Goal: Information Seeking & Learning: Check status

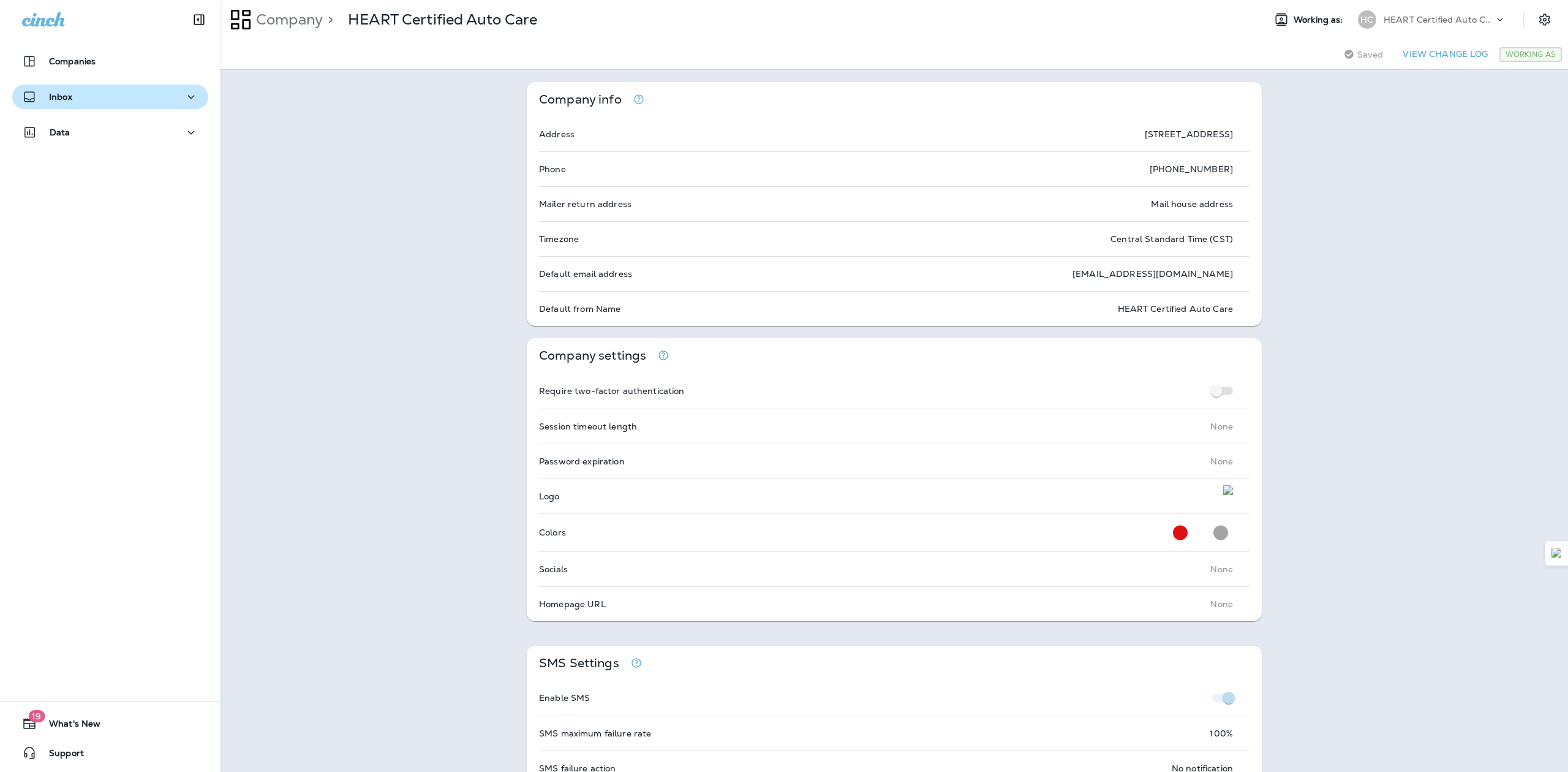
click at [126, 89] on button "Inbox" at bounding box center [110, 97] width 196 height 25
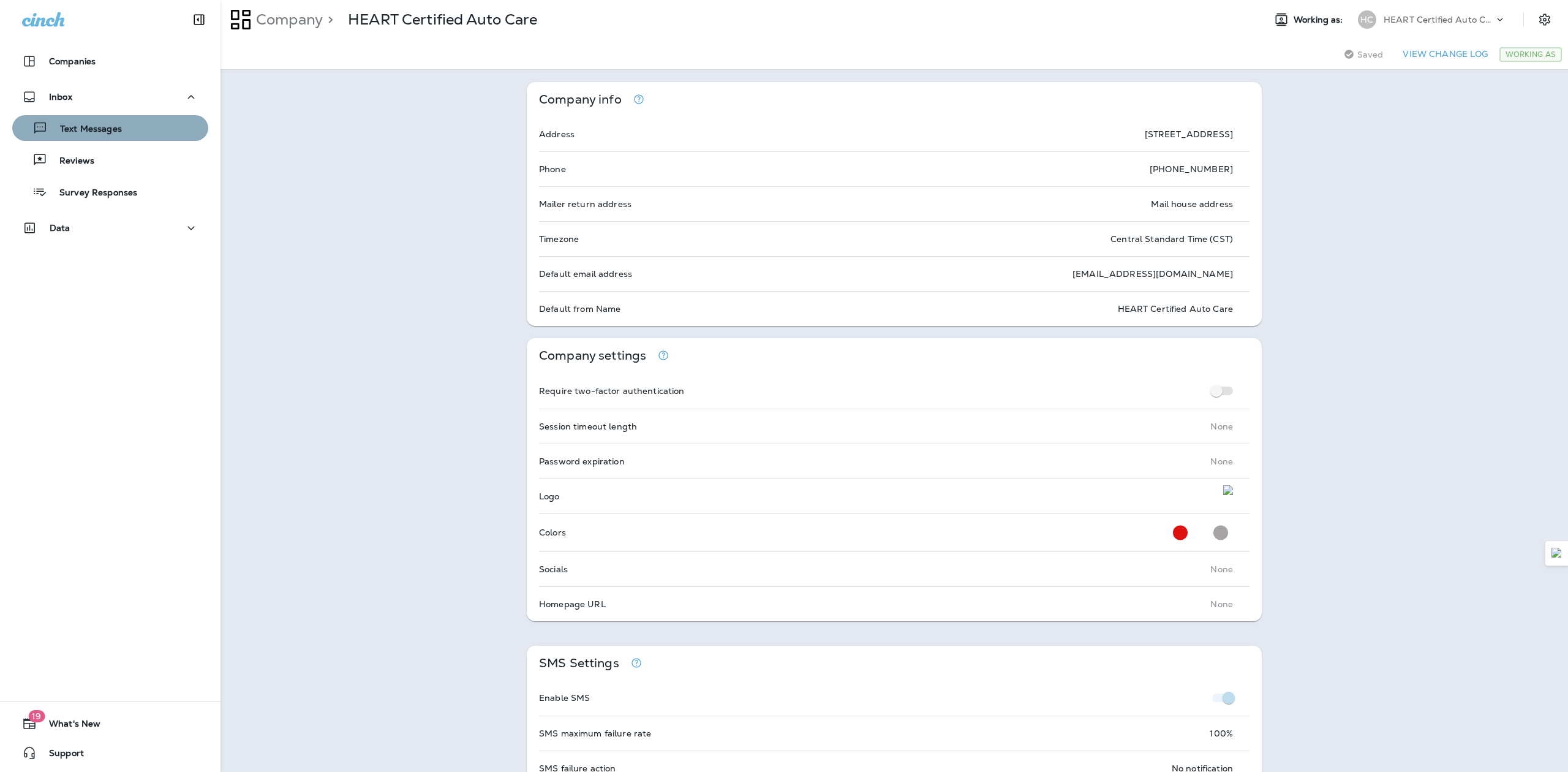
click at [130, 126] on div "Text Messages" at bounding box center [110, 127] width 186 height 18
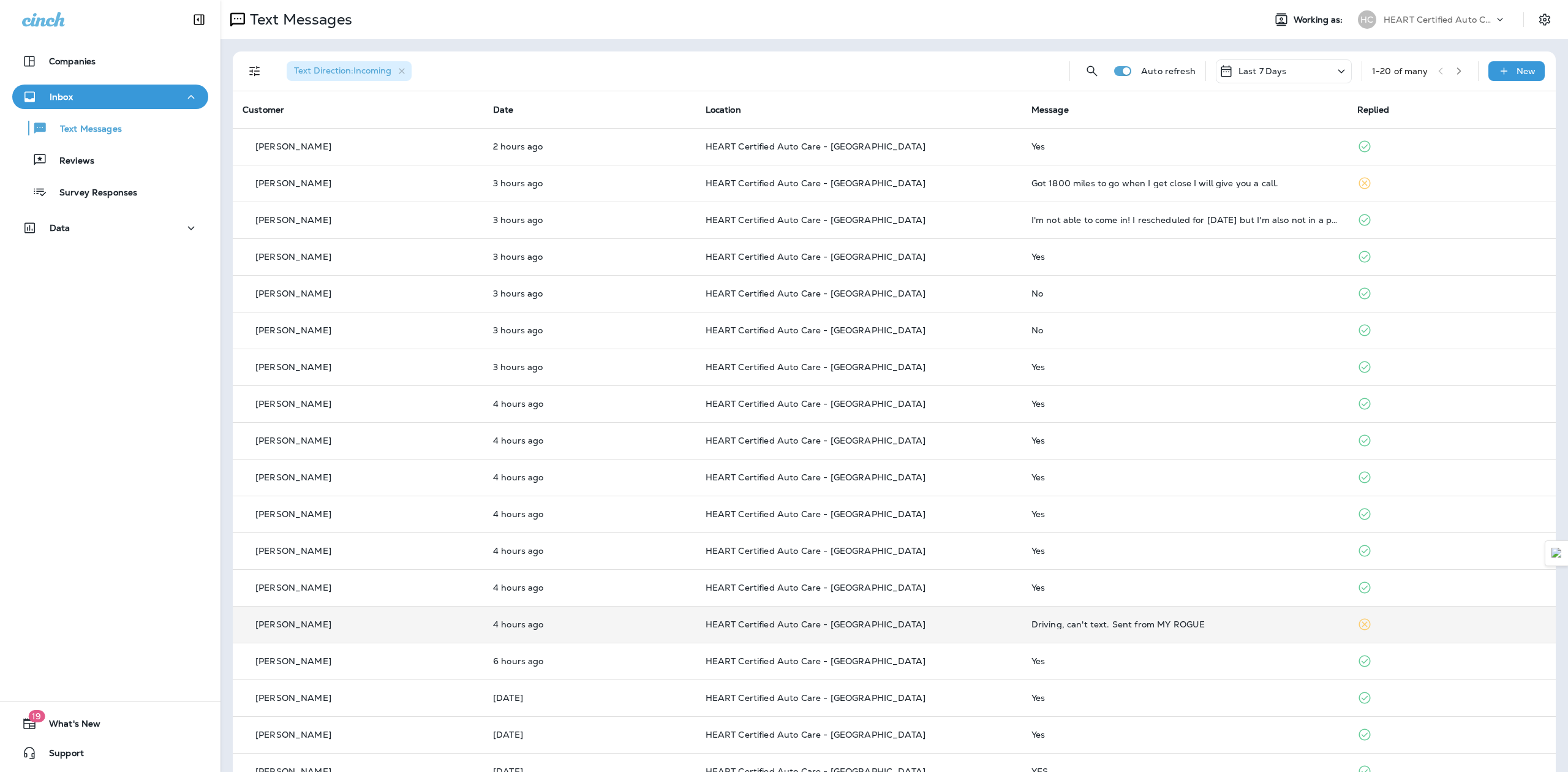
click at [984, 626] on p "HEART Certified Auto Care - [GEOGRAPHIC_DATA]" at bounding box center [859, 624] width 306 height 10
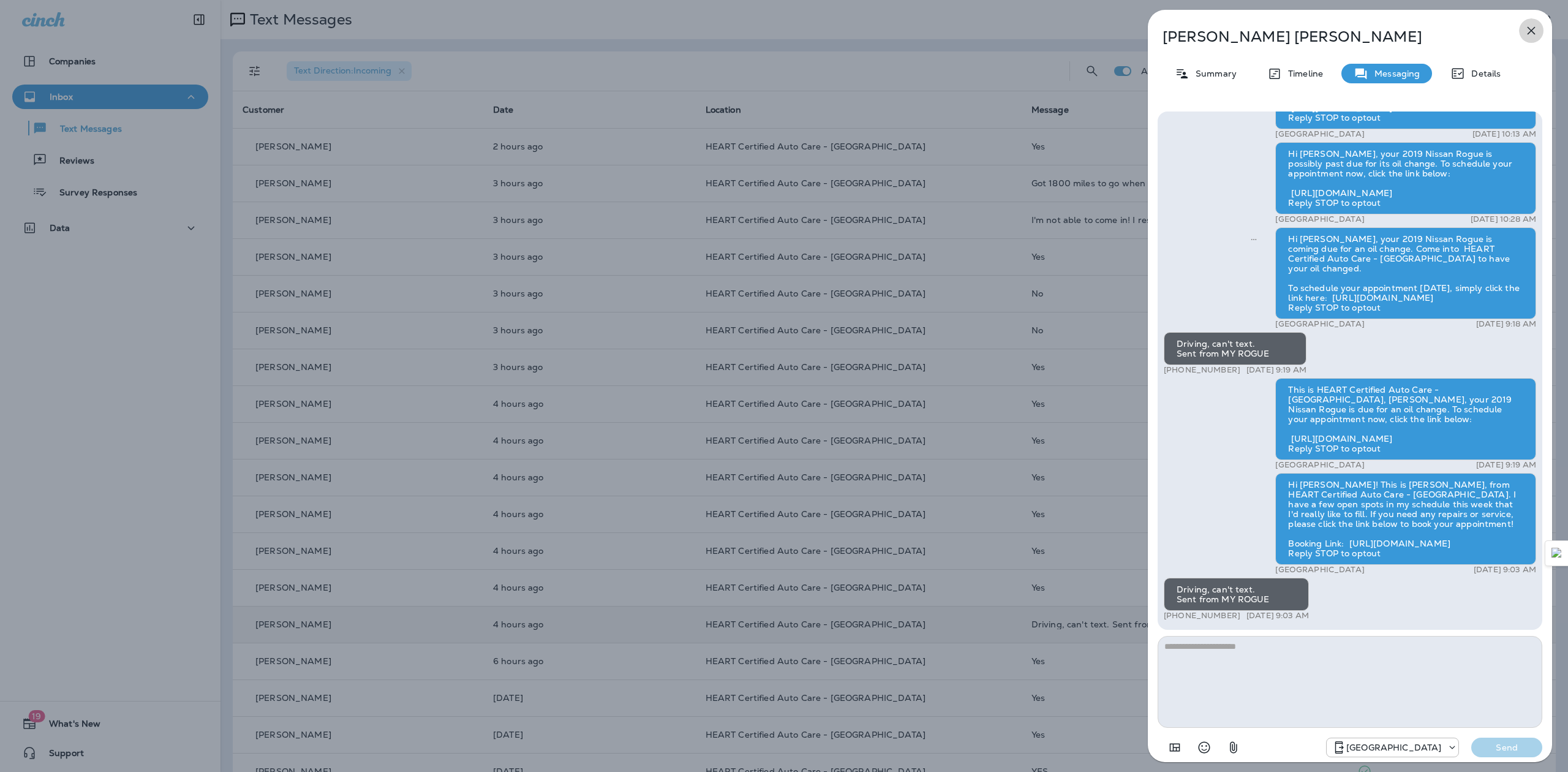
click at [1533, 37] on icon "button" at bounding box center [1531, 30] width 14 height 14
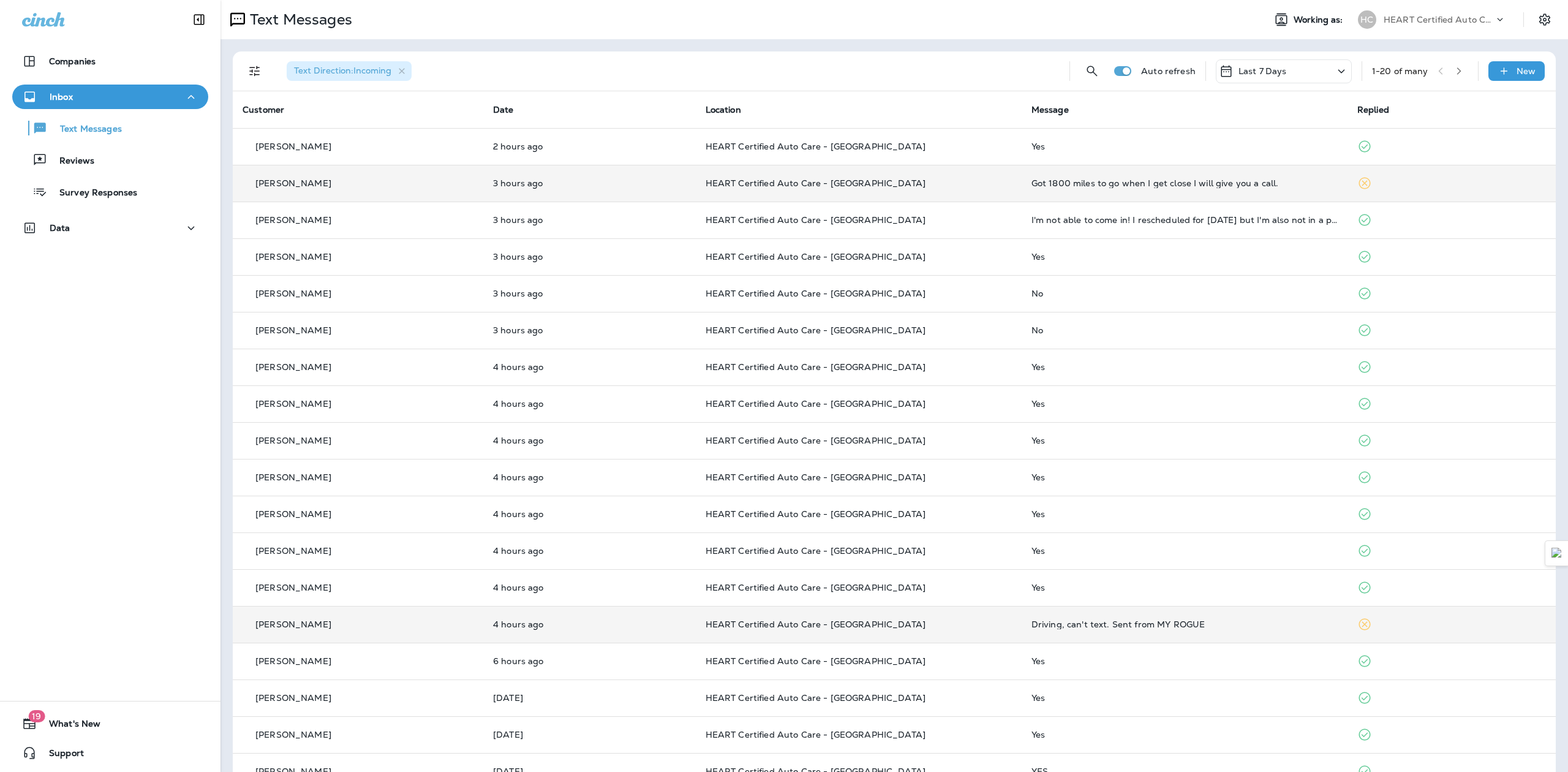
click at [975, 193] on td "HEART Certified Auto Care - [GEOGRAPHIC_DATA]" at bounding box center [859, 183] width 326 height 37
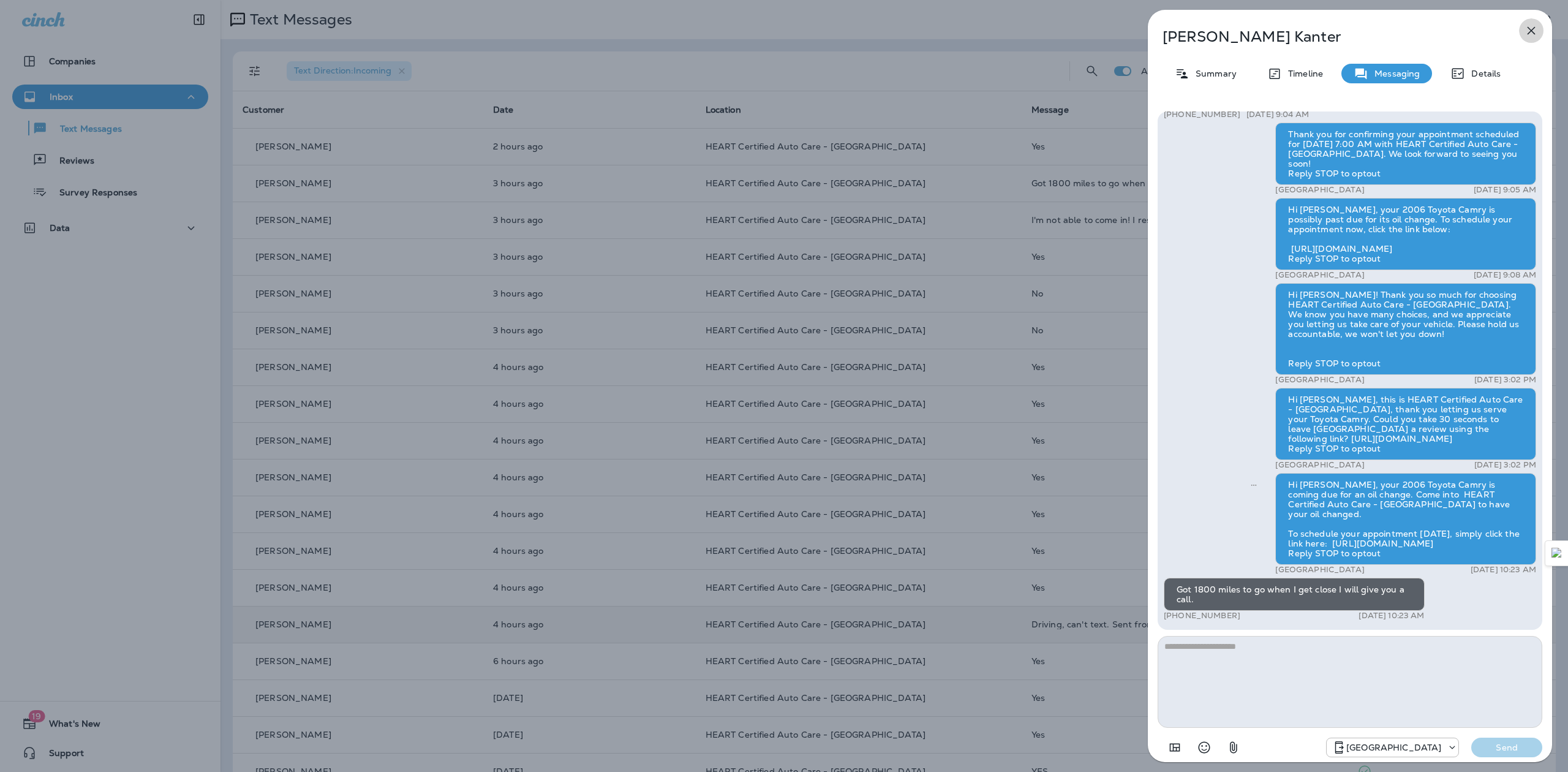
click at [1532, 33] on icon "button" at bounding box center [1531, 30] width 14 height 14
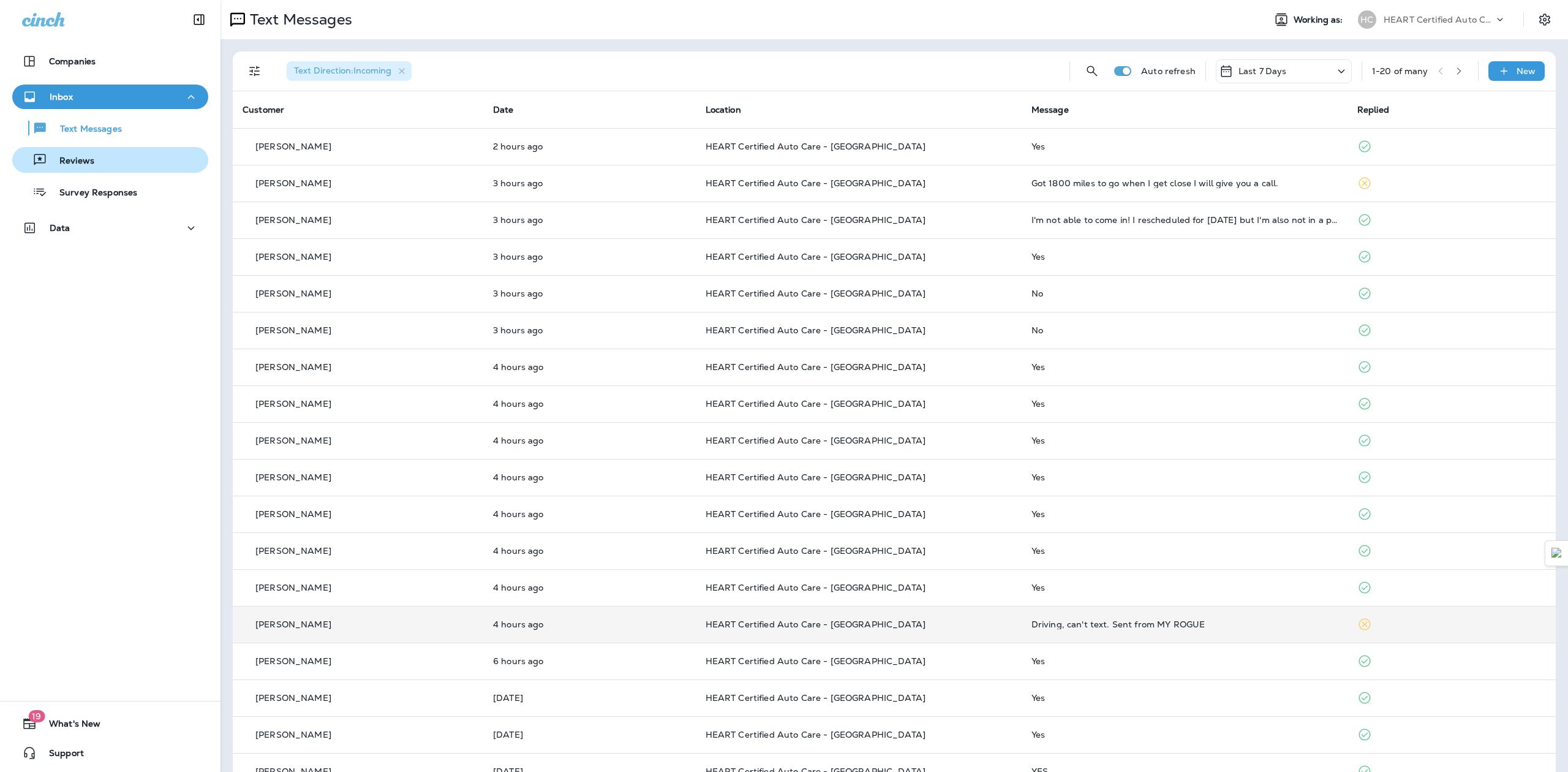
click at [90, 167] on div "Reviews" at bounding box center [56, 159] width 77 height 18
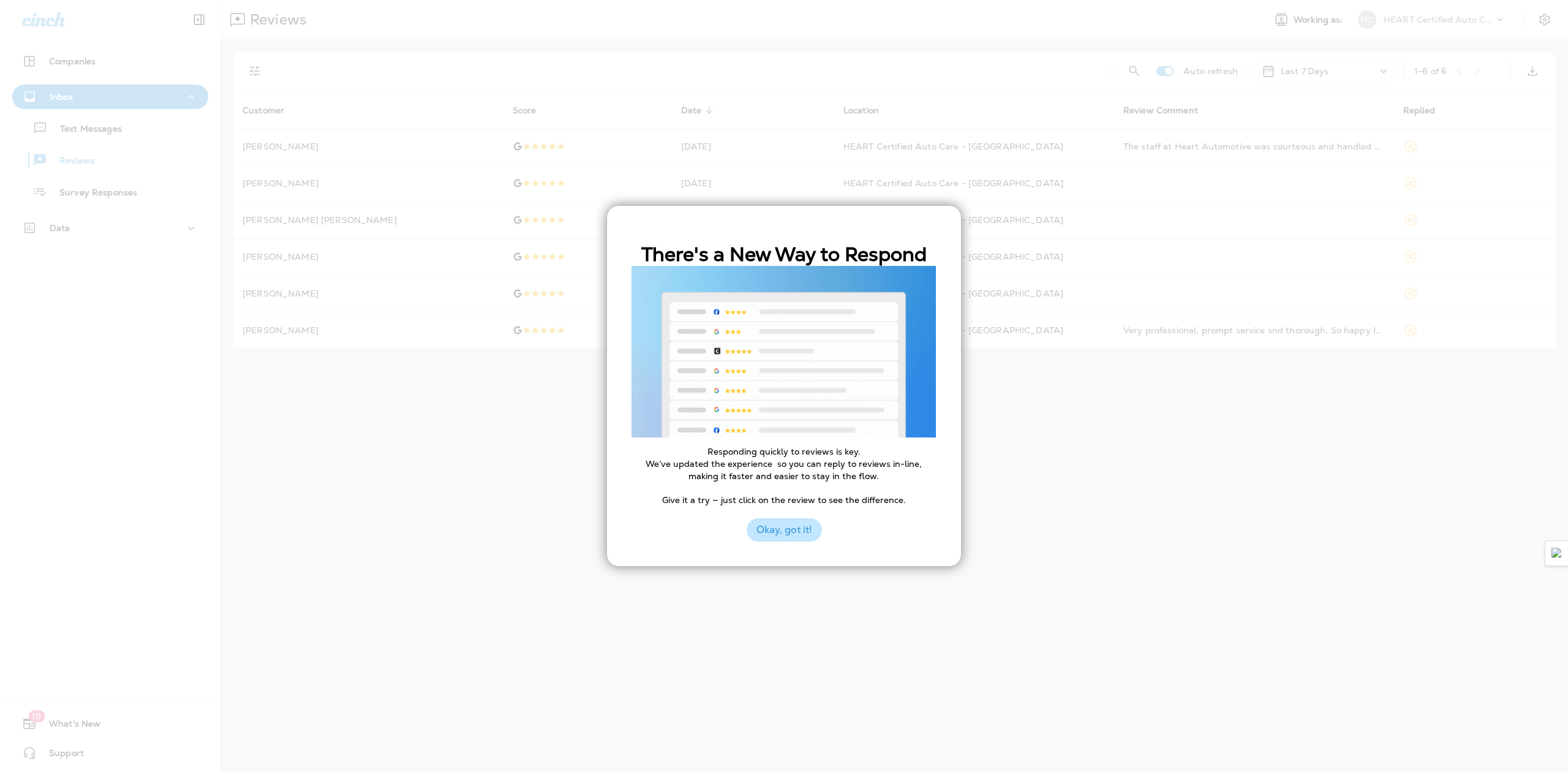
click at [778, 543] on div "There's a New Way to Respond Responding quickly to reviews is key. We’ve update…" at bounding box center [784, 385] width 355 height 361
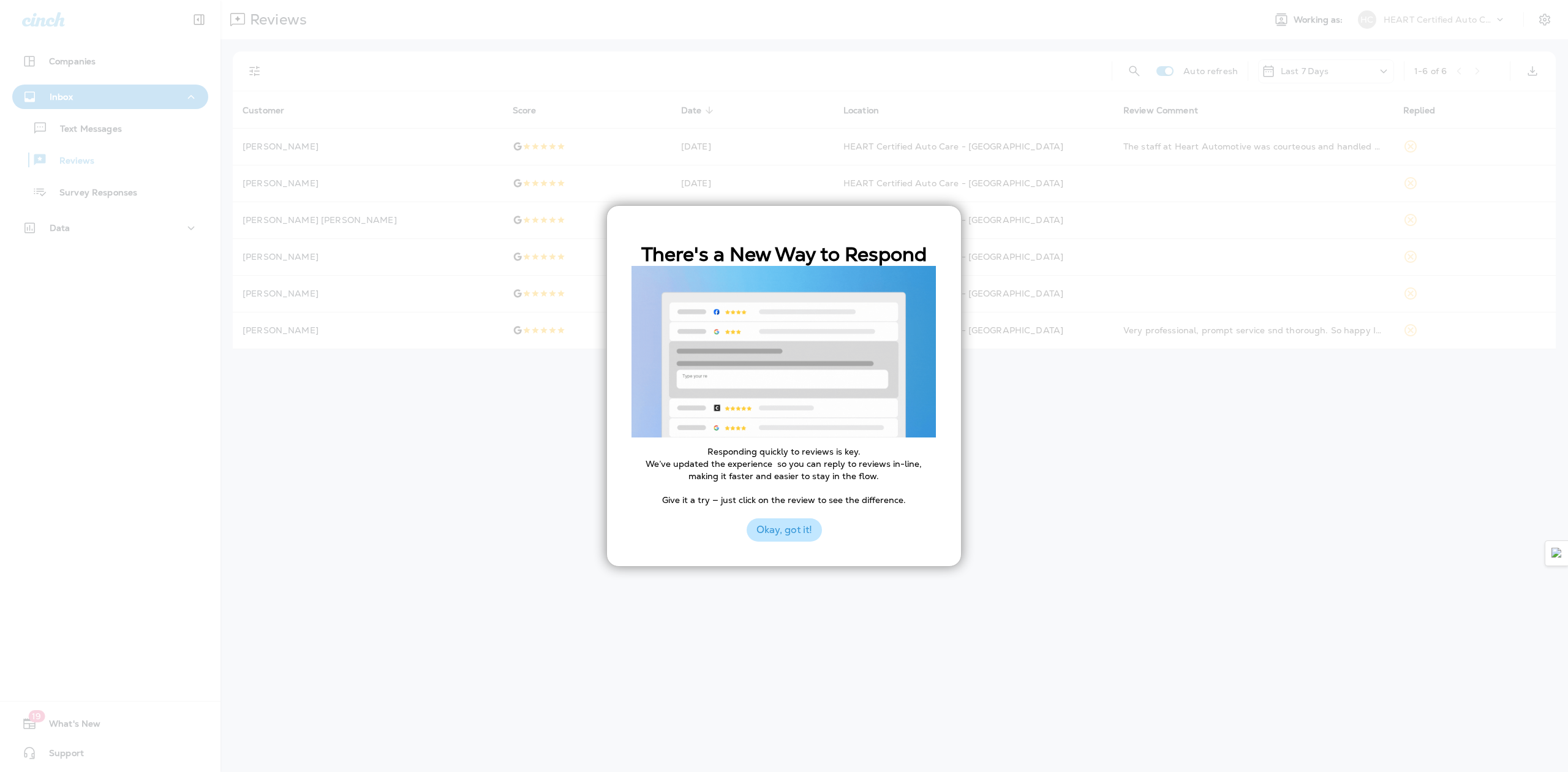
click at [788, 532] on button "Okay, got it!" at bounding box center [784, 530] width 75 height 23
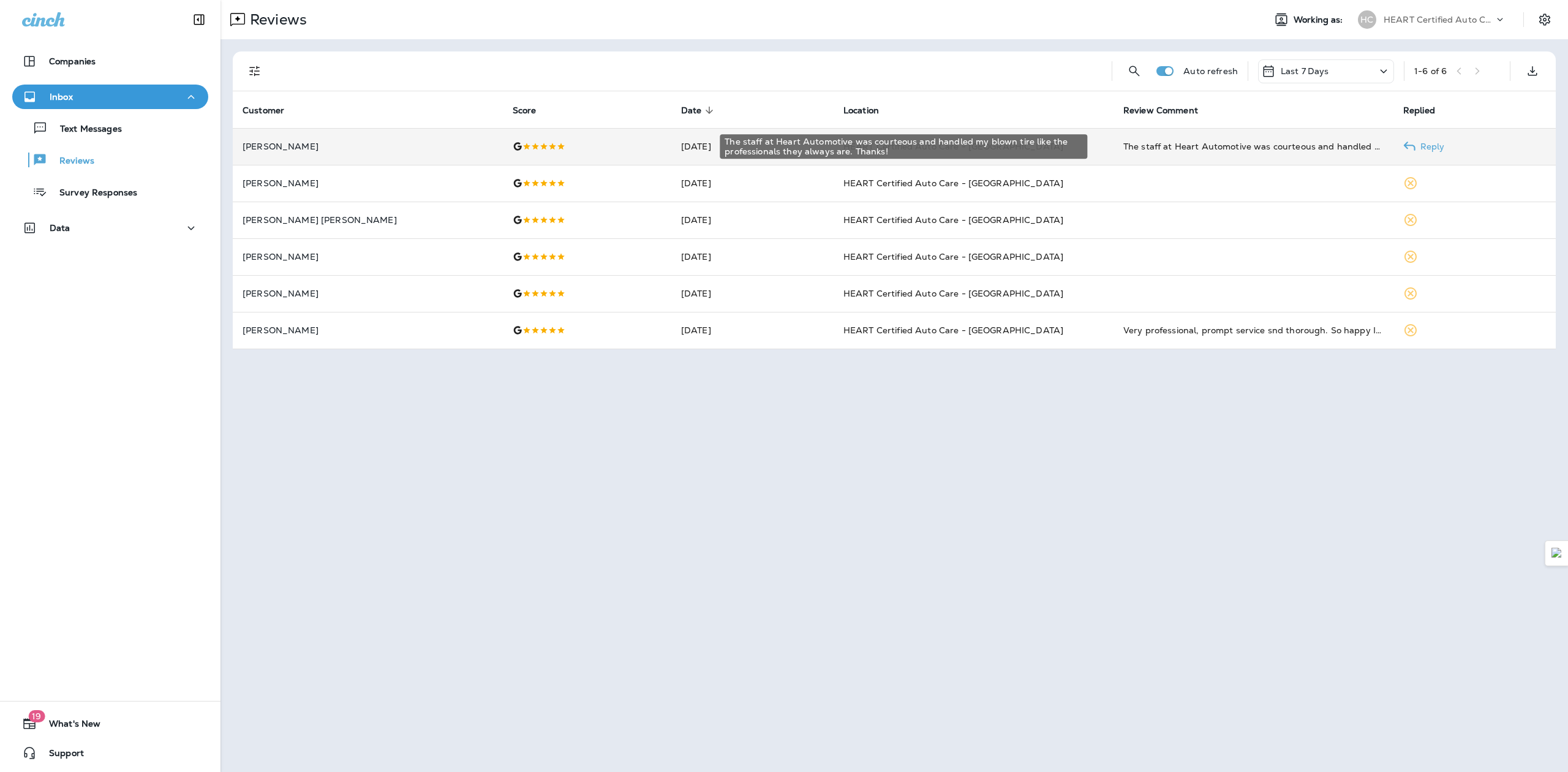
click at [1341, 145] on div "The staff at Heart Automotive was courteous and handled my blown tire like the …" at bounding box center [1254, 146] width 261 height 12
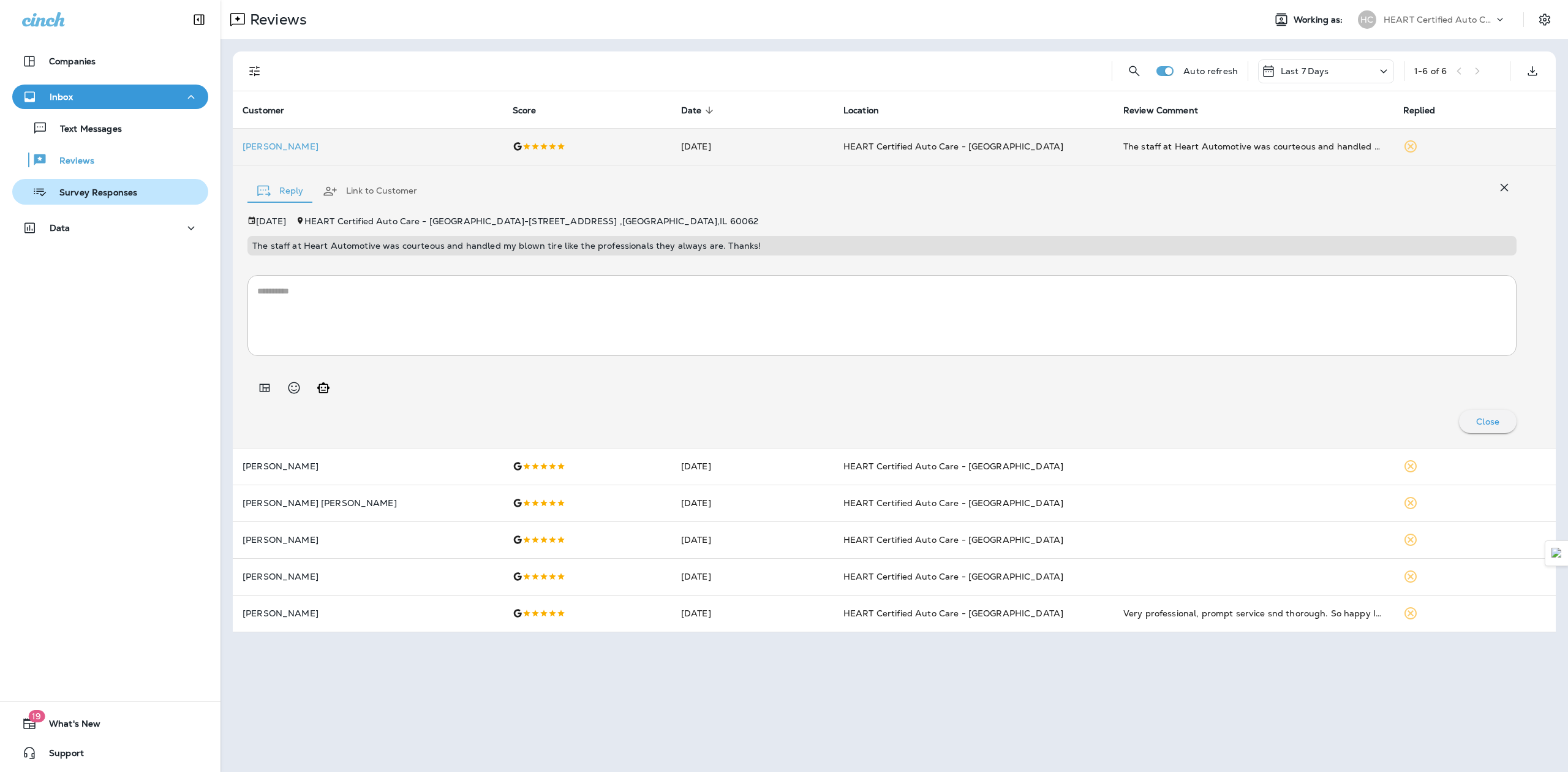
click at [106, 188] on div "Survey Responses" at bounding box center [77, 191] width 120 height 18
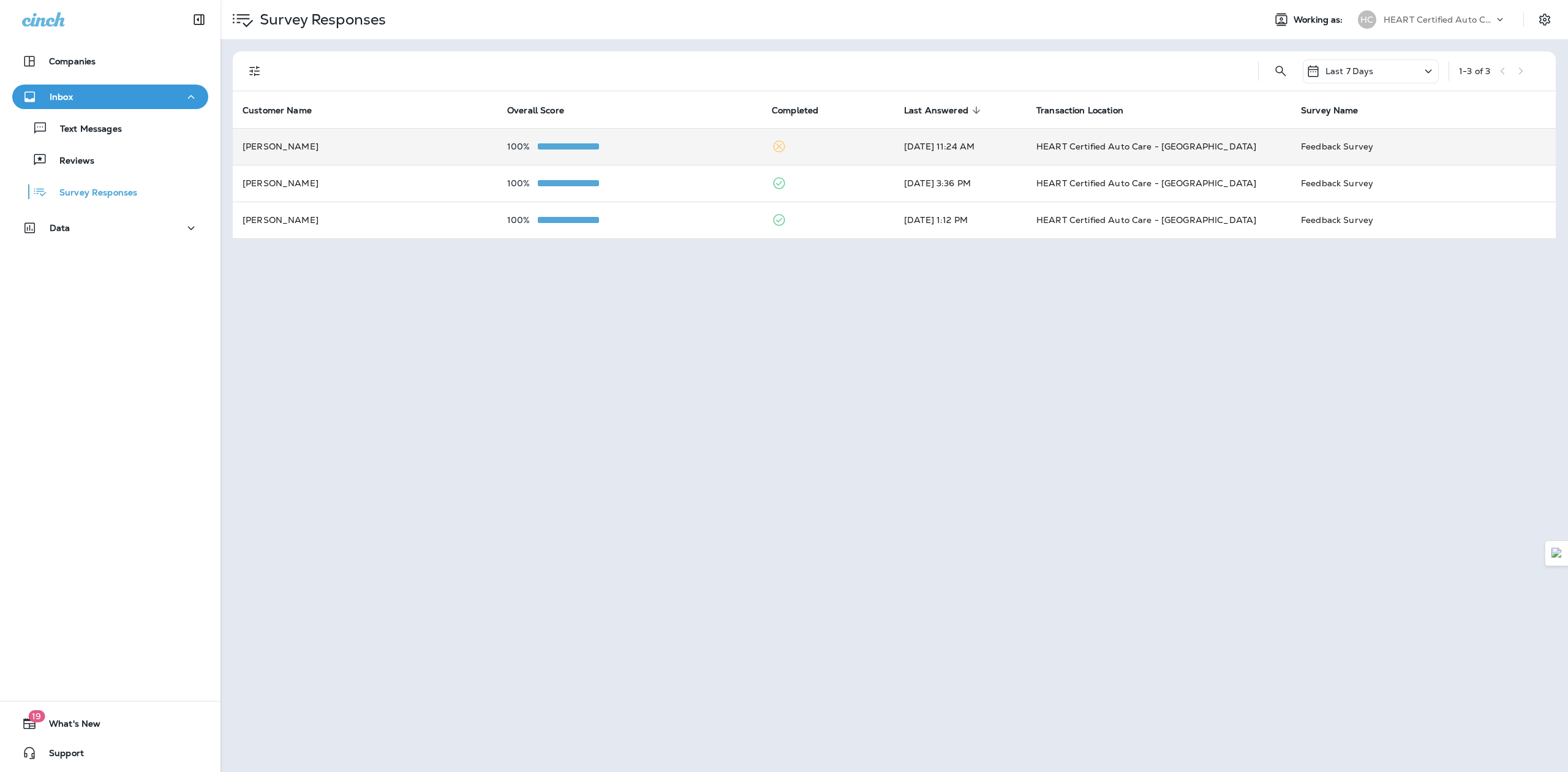
click at [709, 148] on div "100%" at bounding box center [630, 146] width 245 height 10
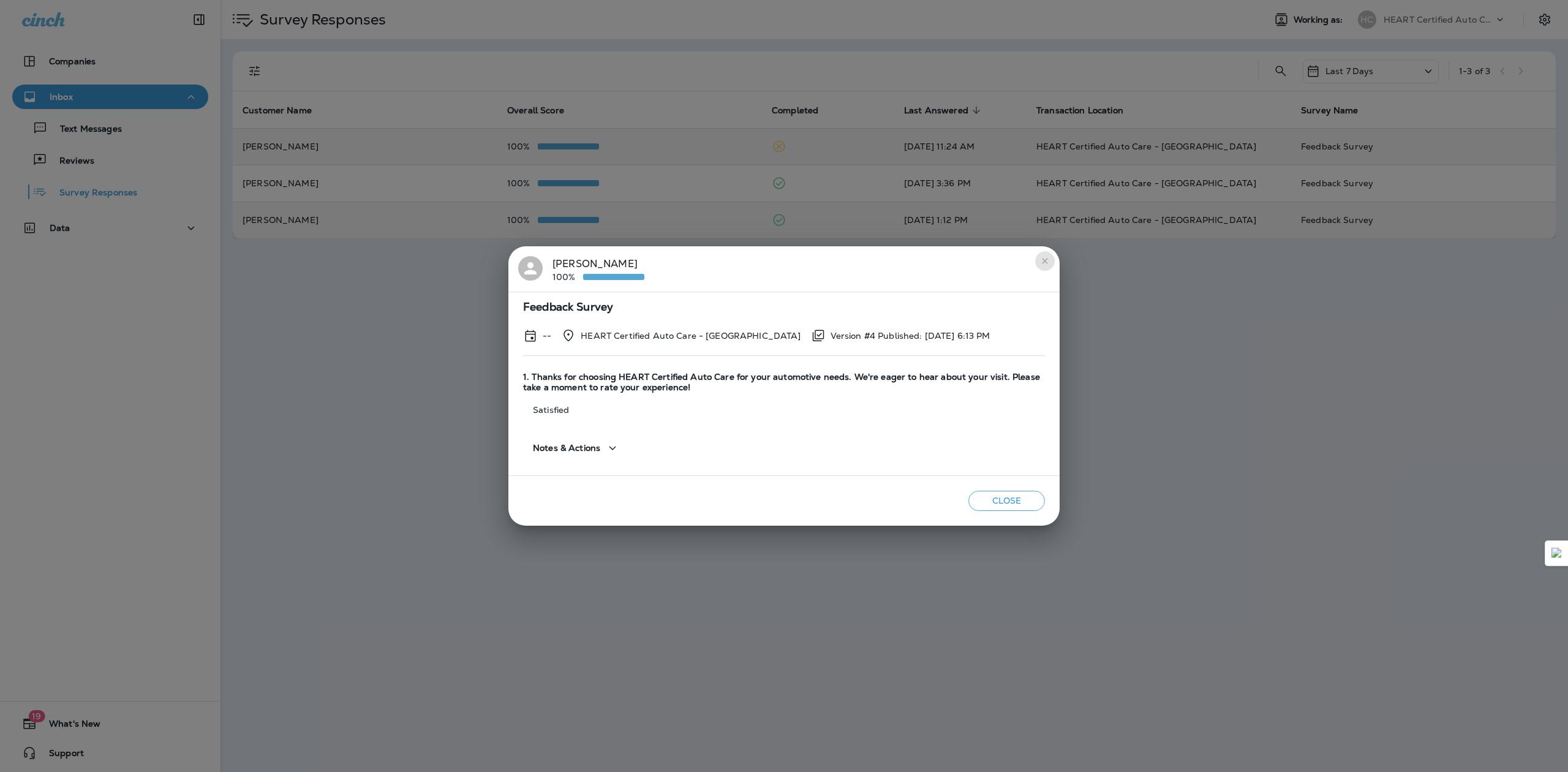
drag, startPoint x: 1042, startPoint y: 261, endPoint x: 864, endPoint y: 233, distance: 180.2
click at [1044, 263] on icon "close" at bounding box center [1045, 261] width 10 height 10
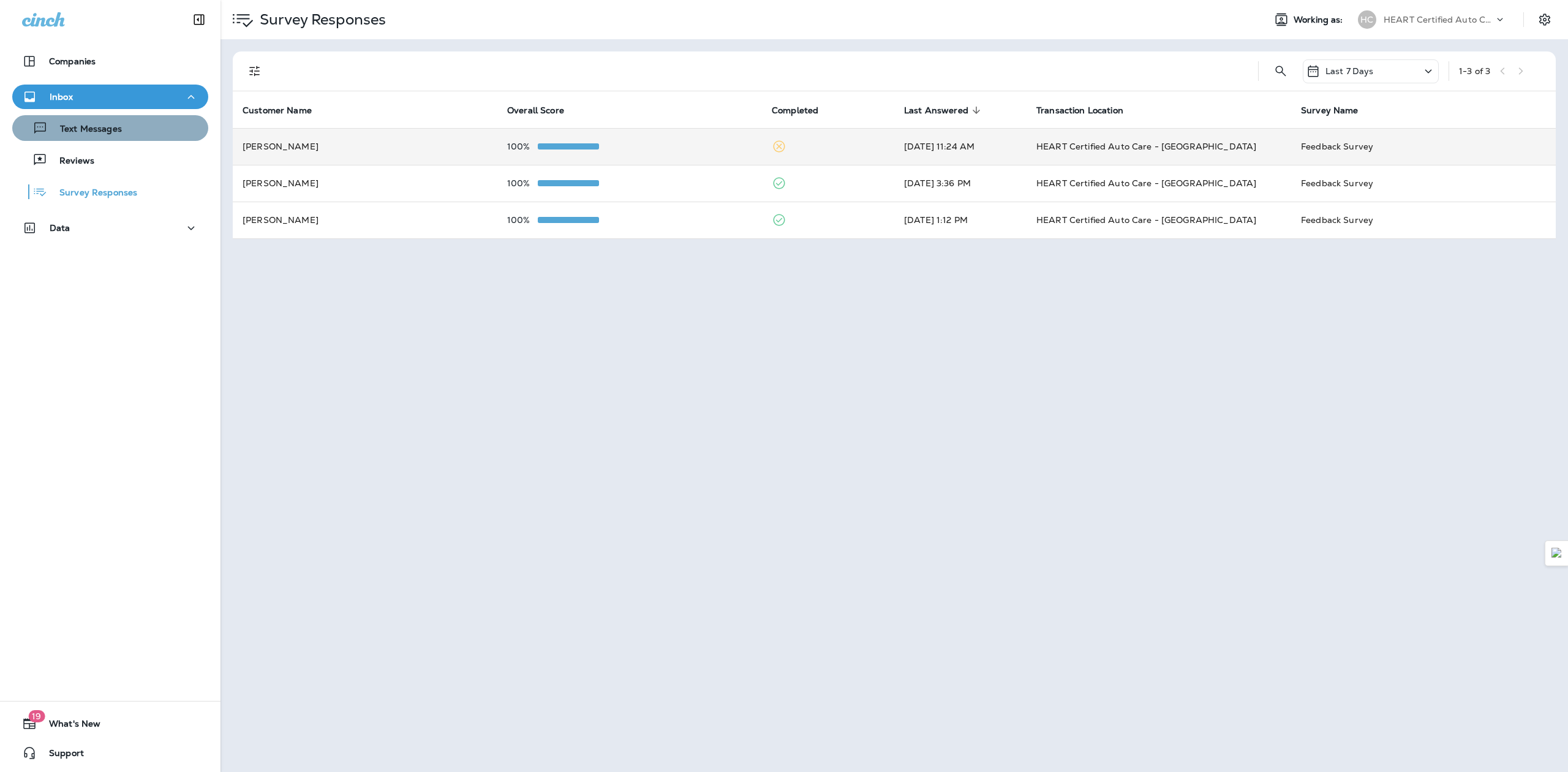
click at [151, 123] on div "Text Messages" at bounding box center [110, 127] width 186 height 18
